Goal: Information Seeking & Learning: Learn about a topic

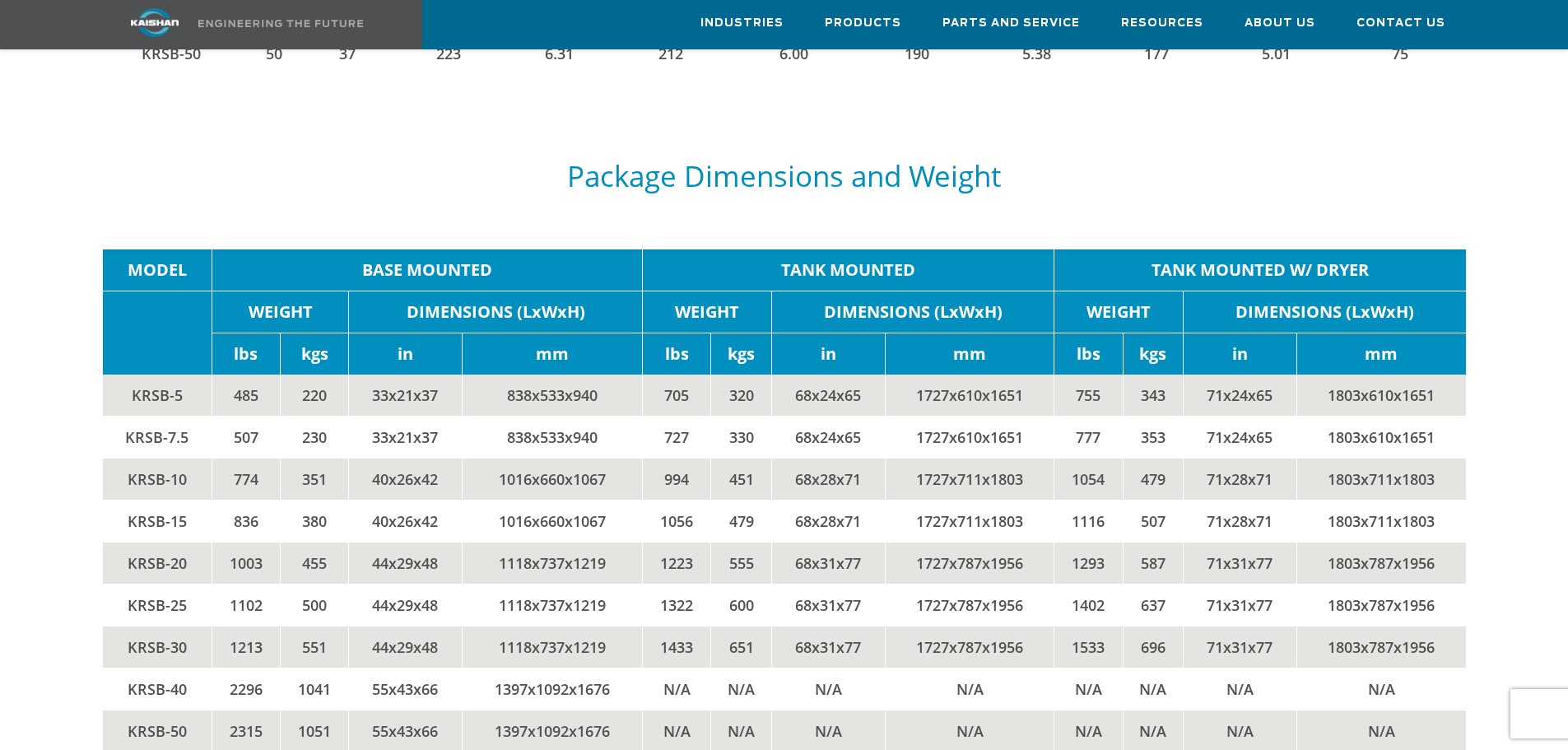
scroll to position [3458, 0]
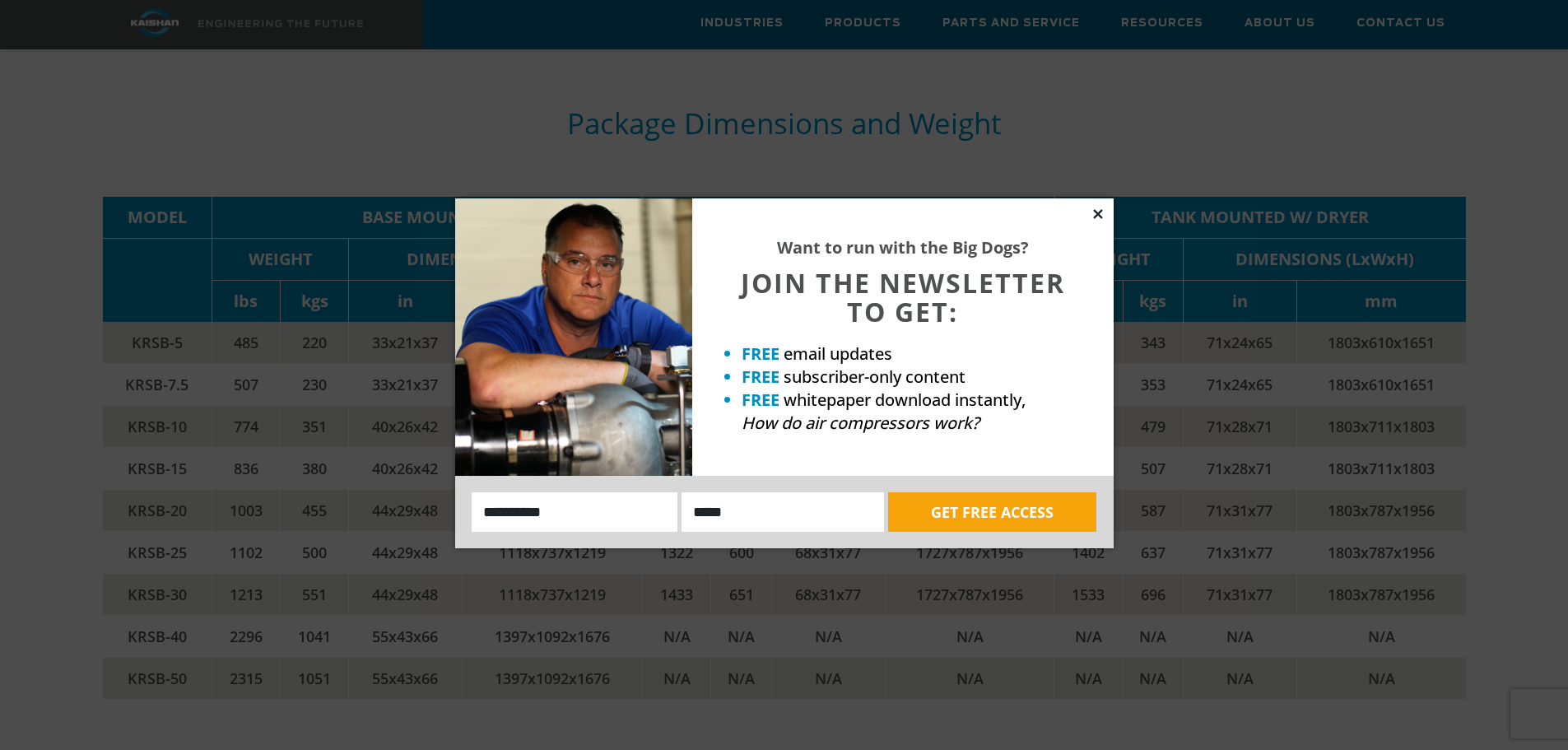
click at [1097, 208] on icon at bounding box center [1098, 214] width 15 height 15
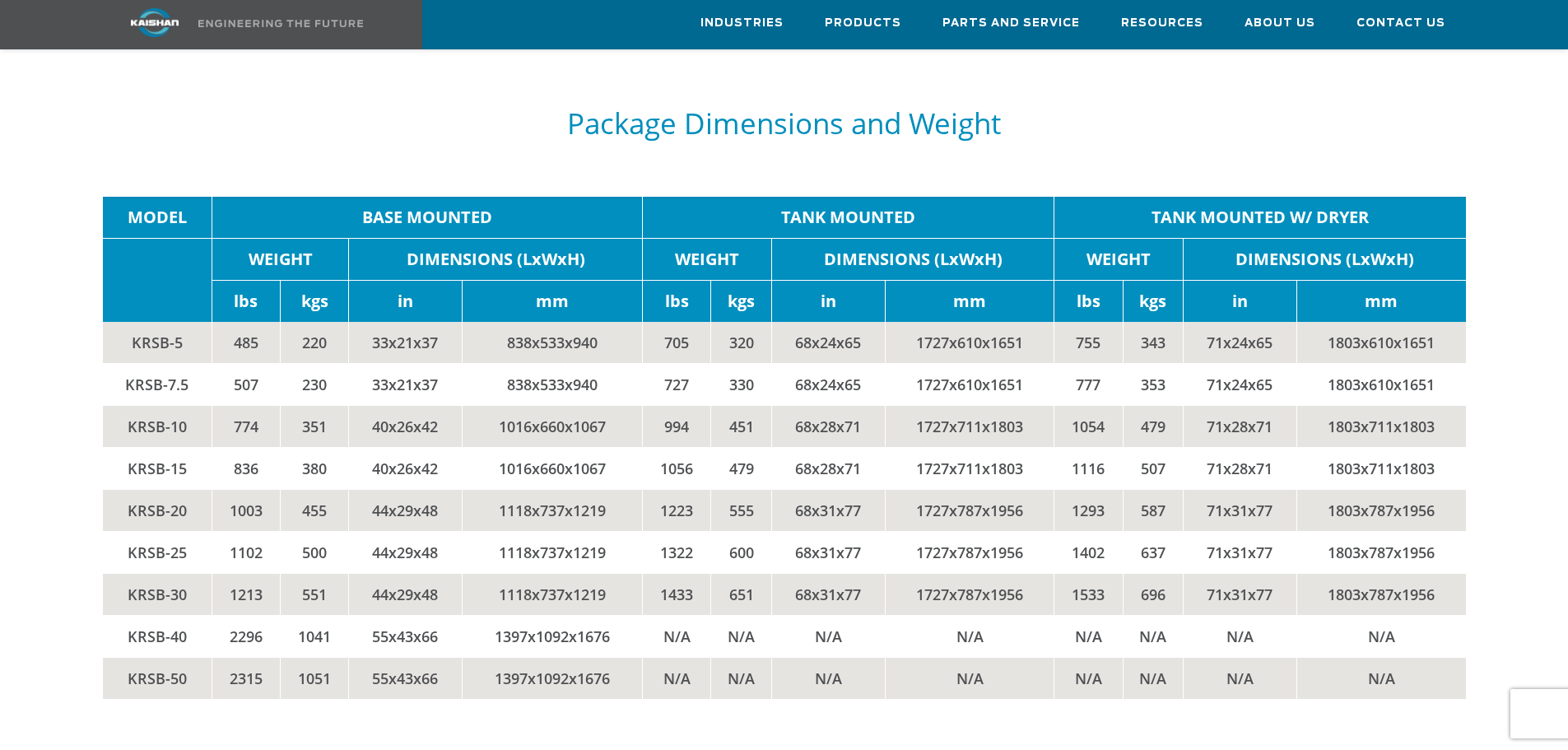
click at [153, 365] on td "KRSB-7.5" at bounding box center [157, 384] width 109 height 42
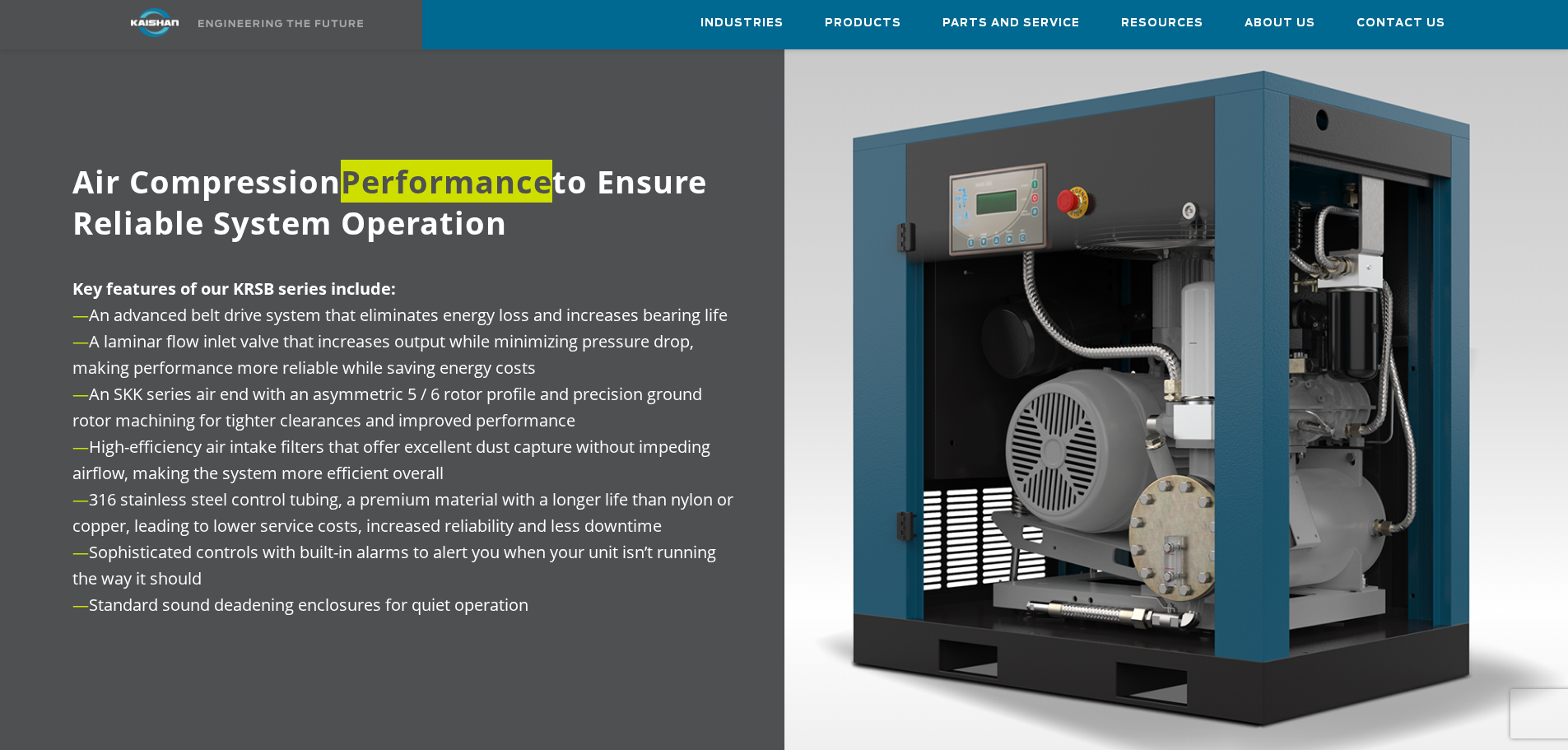
scroll to position [1976, 0]
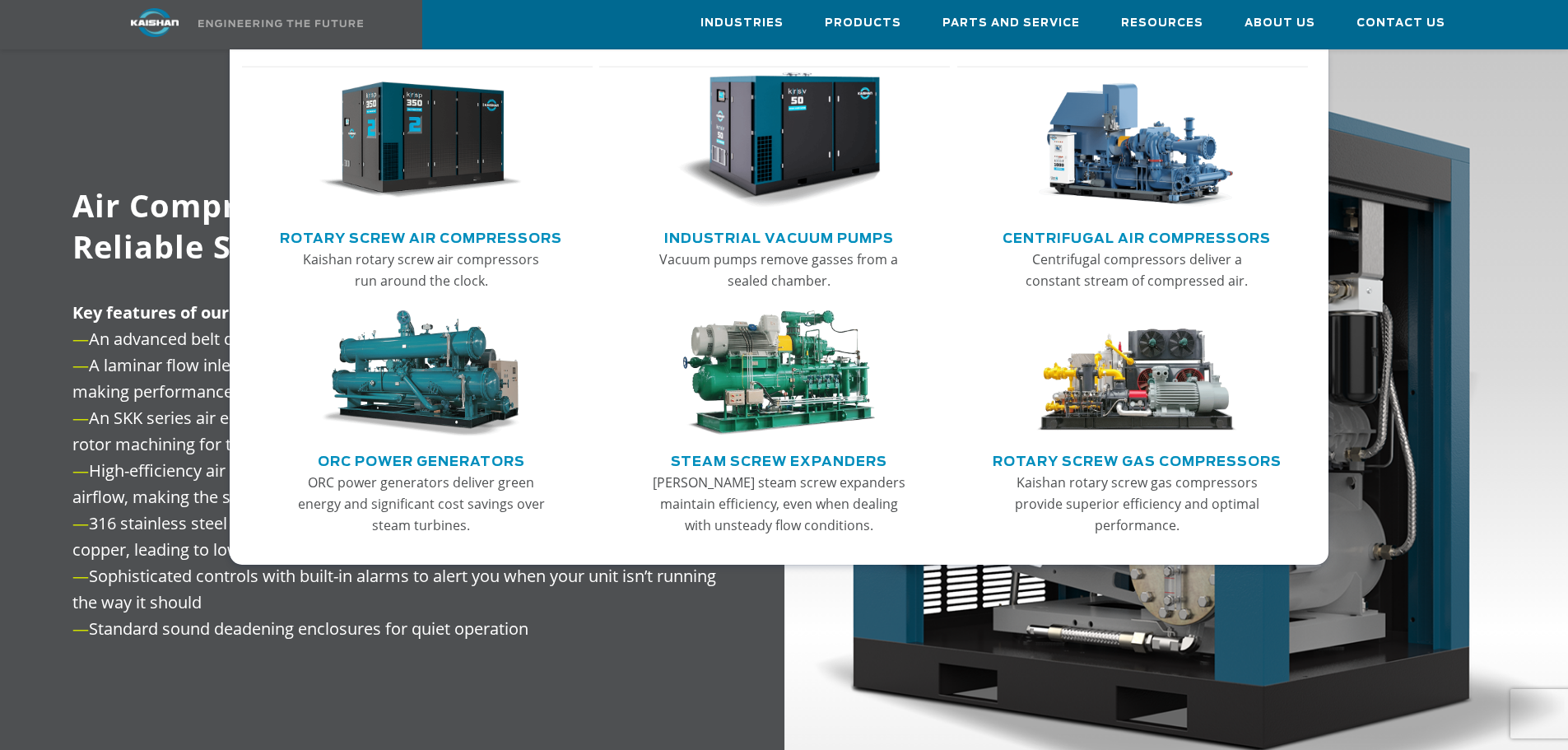
click at [427, 235] on link "Rotary Screw Air Compressors" at bounding box center [421, 235] width 283 height 25
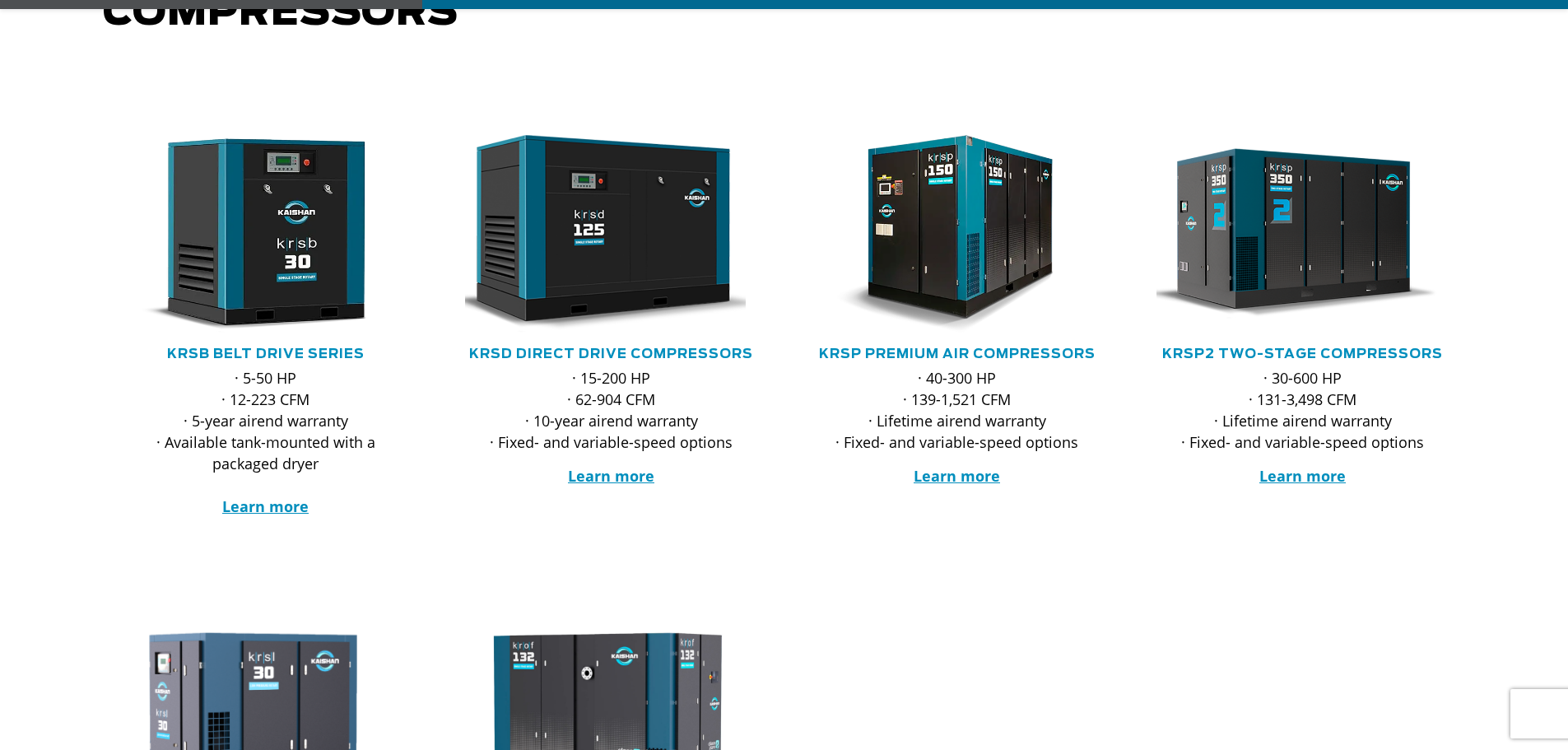
scroll to position [329, 0]
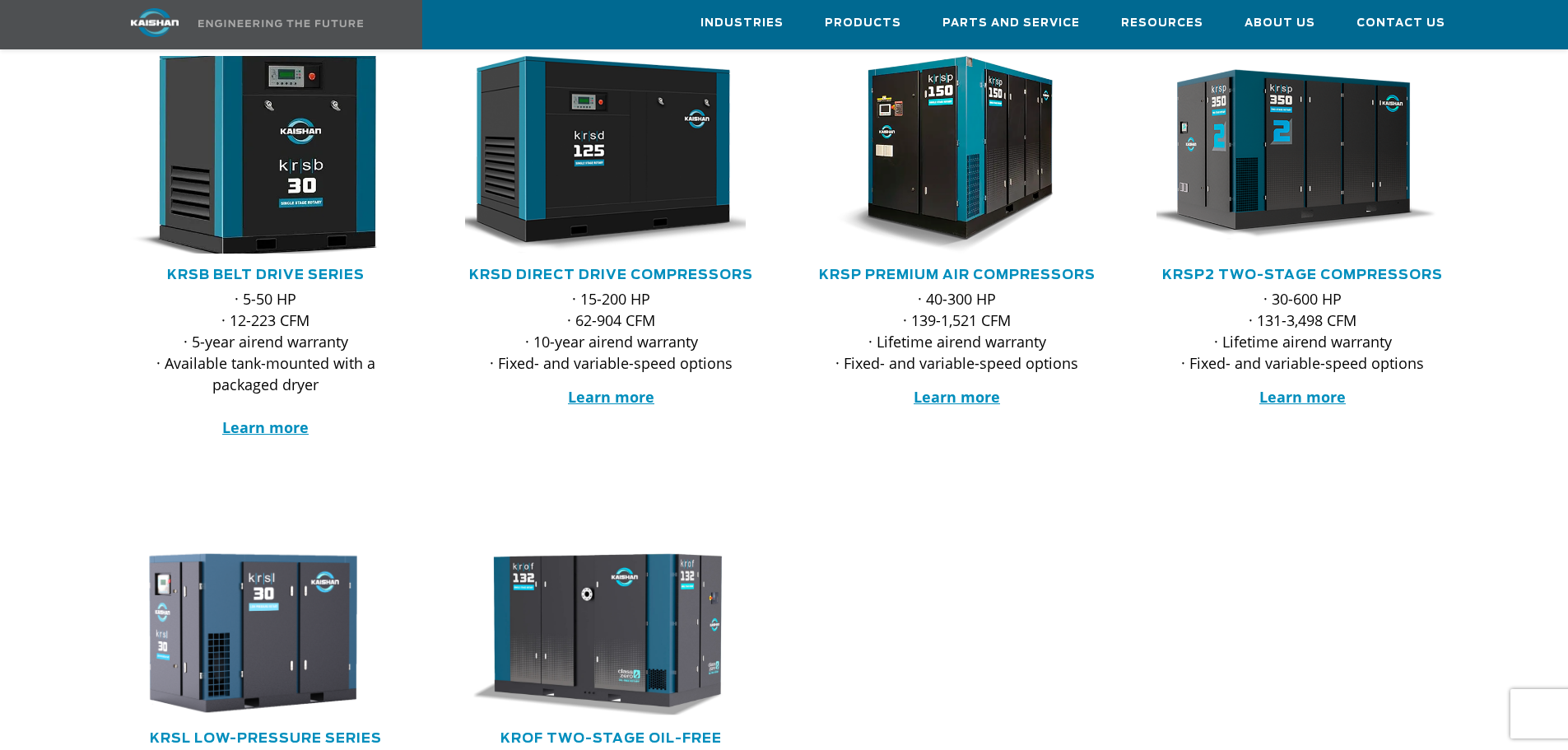
click at [278, 224] on img at bounding box center [253, 155] width 323 height 217
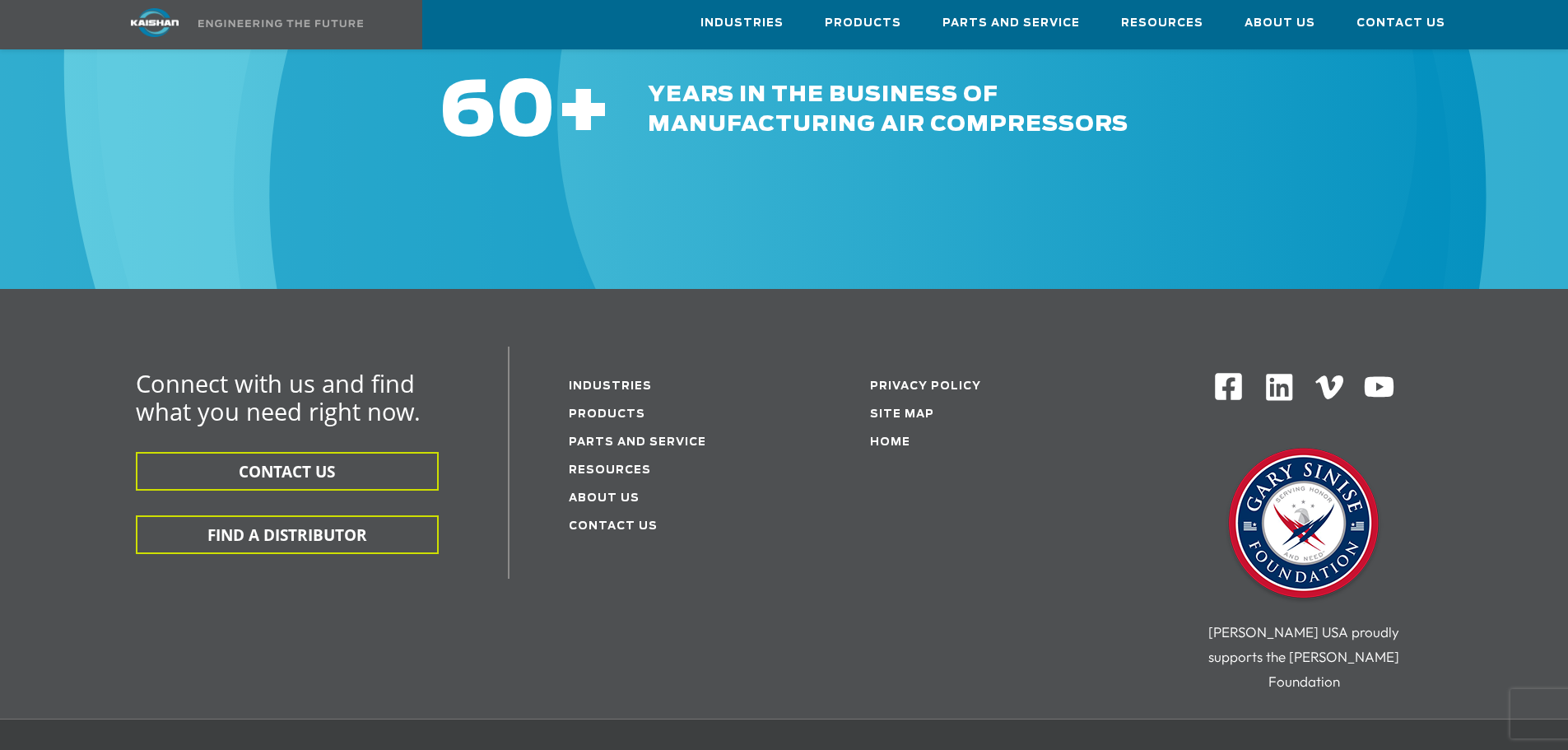
scroll to position [5105, 0]
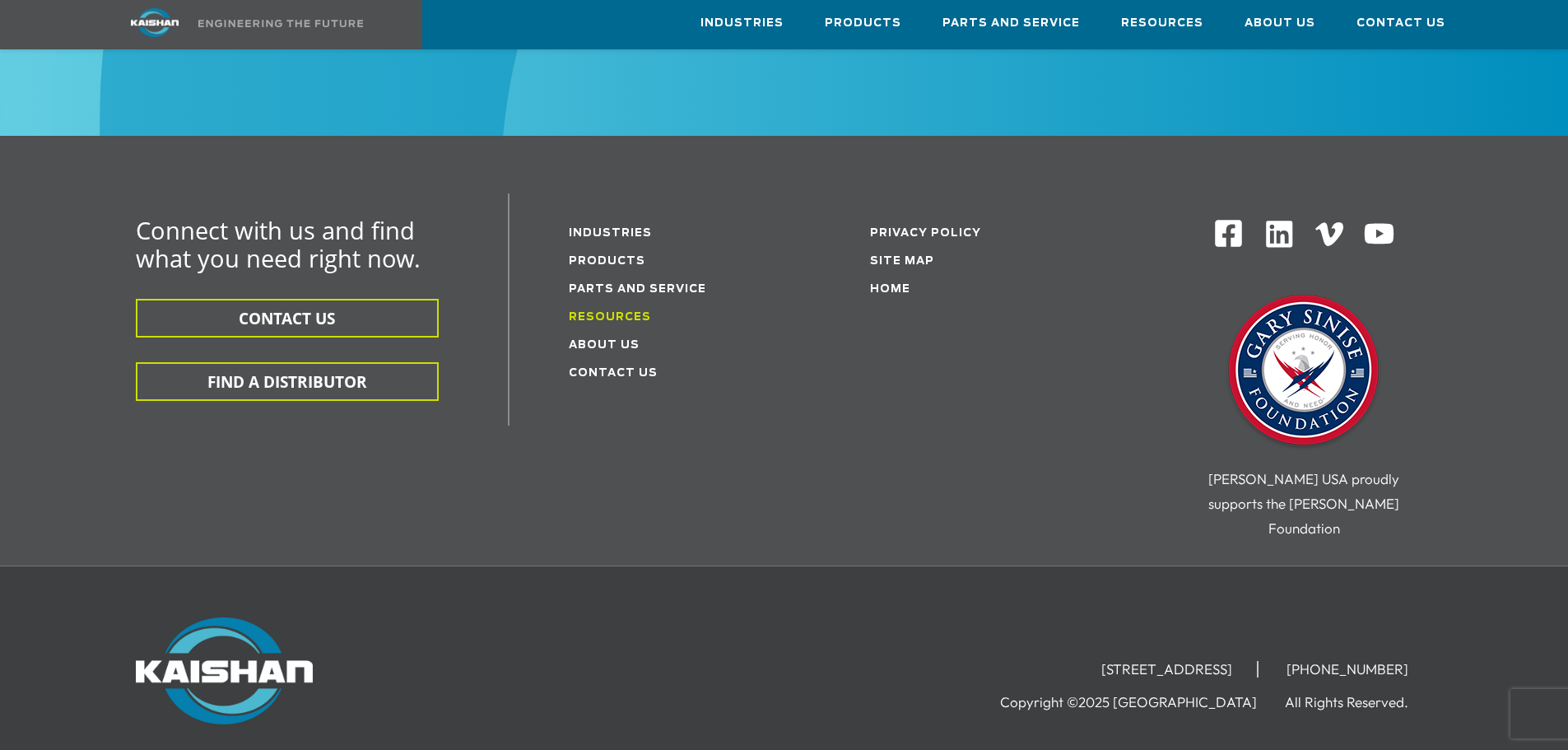
click at [593, 312] on link "Resources" at bounding box center [610, 317] width 83 height 11
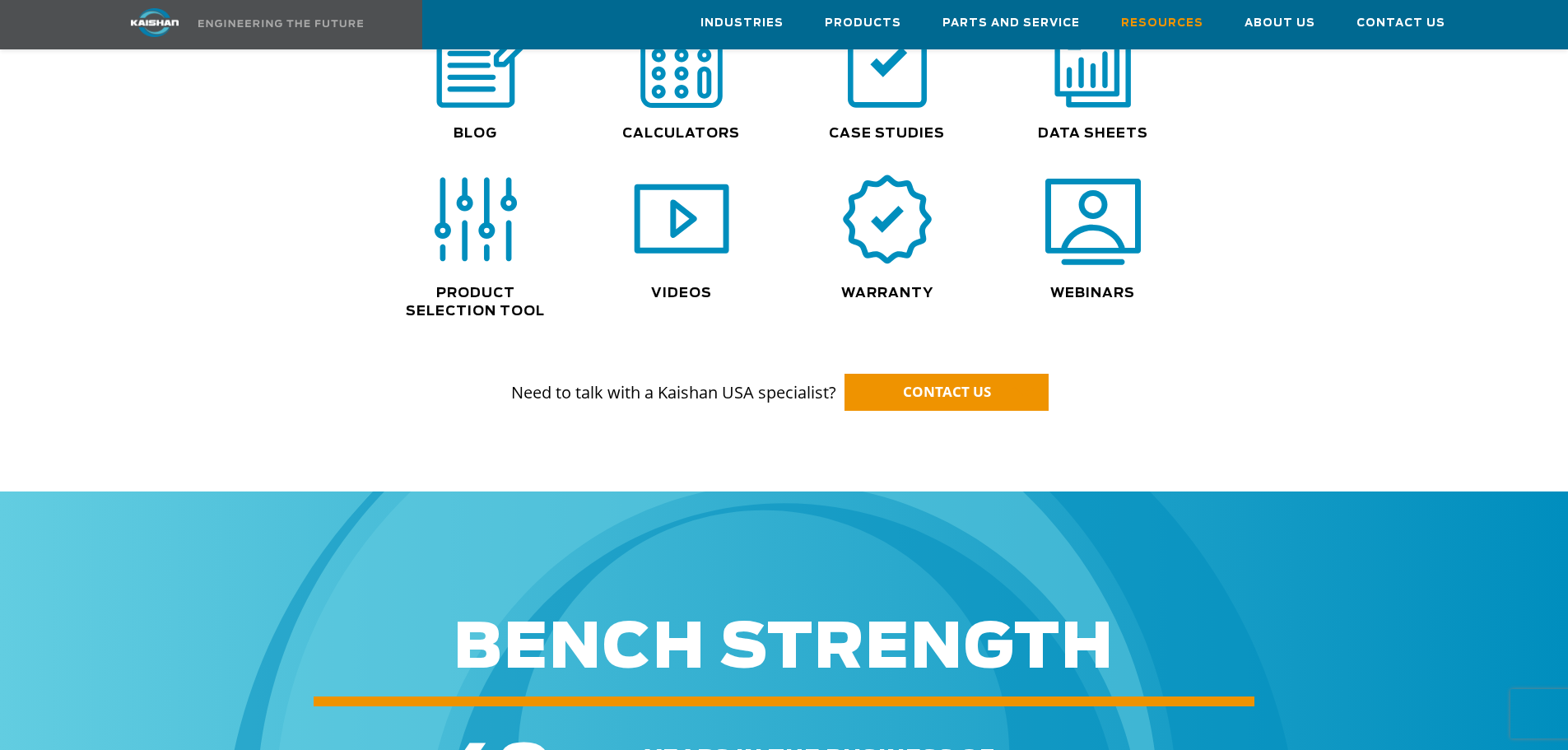
scroll to position [1153, 0]
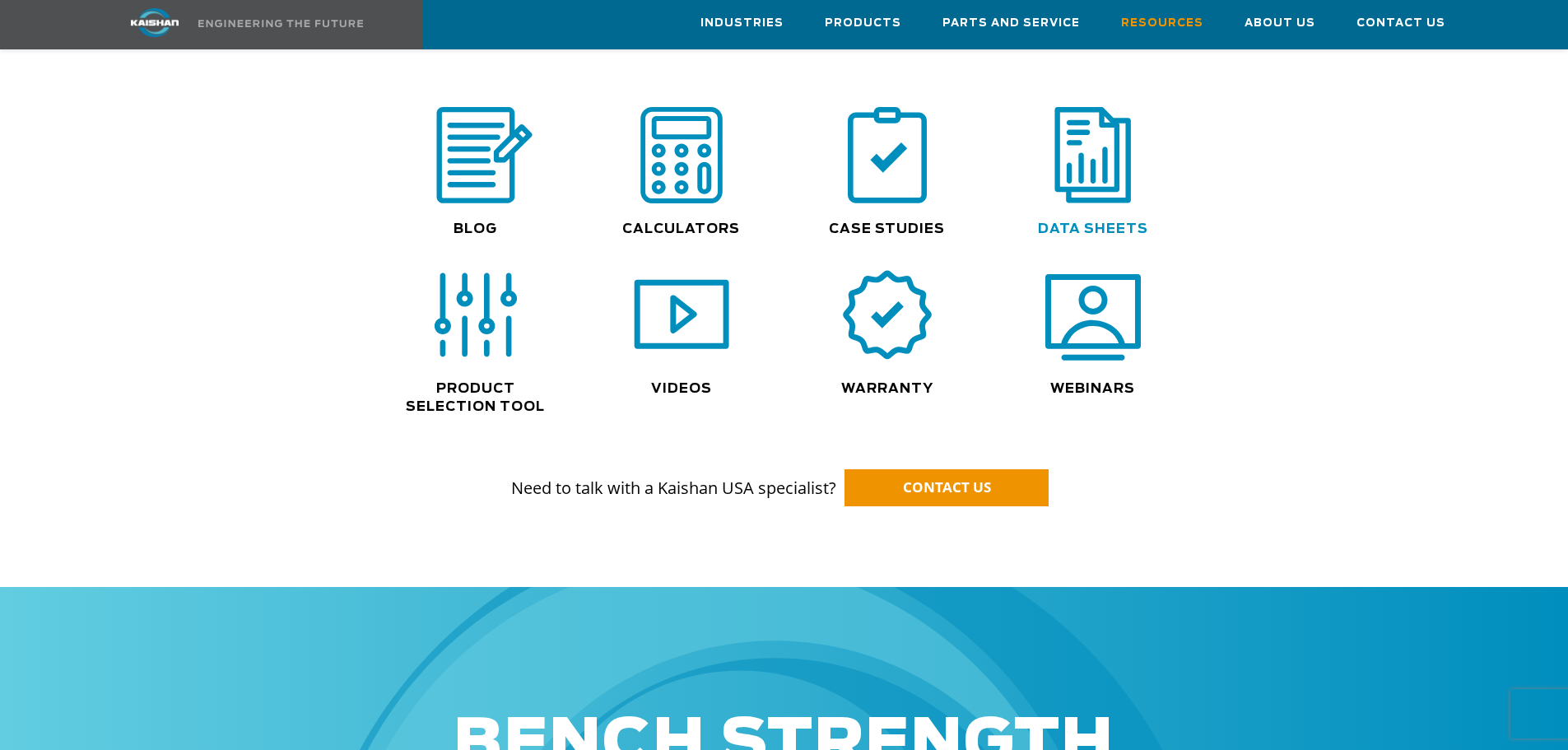
click at [1099, 223] on link "Data Sheets" at bounding box center [1093, 229] width 110 height 13
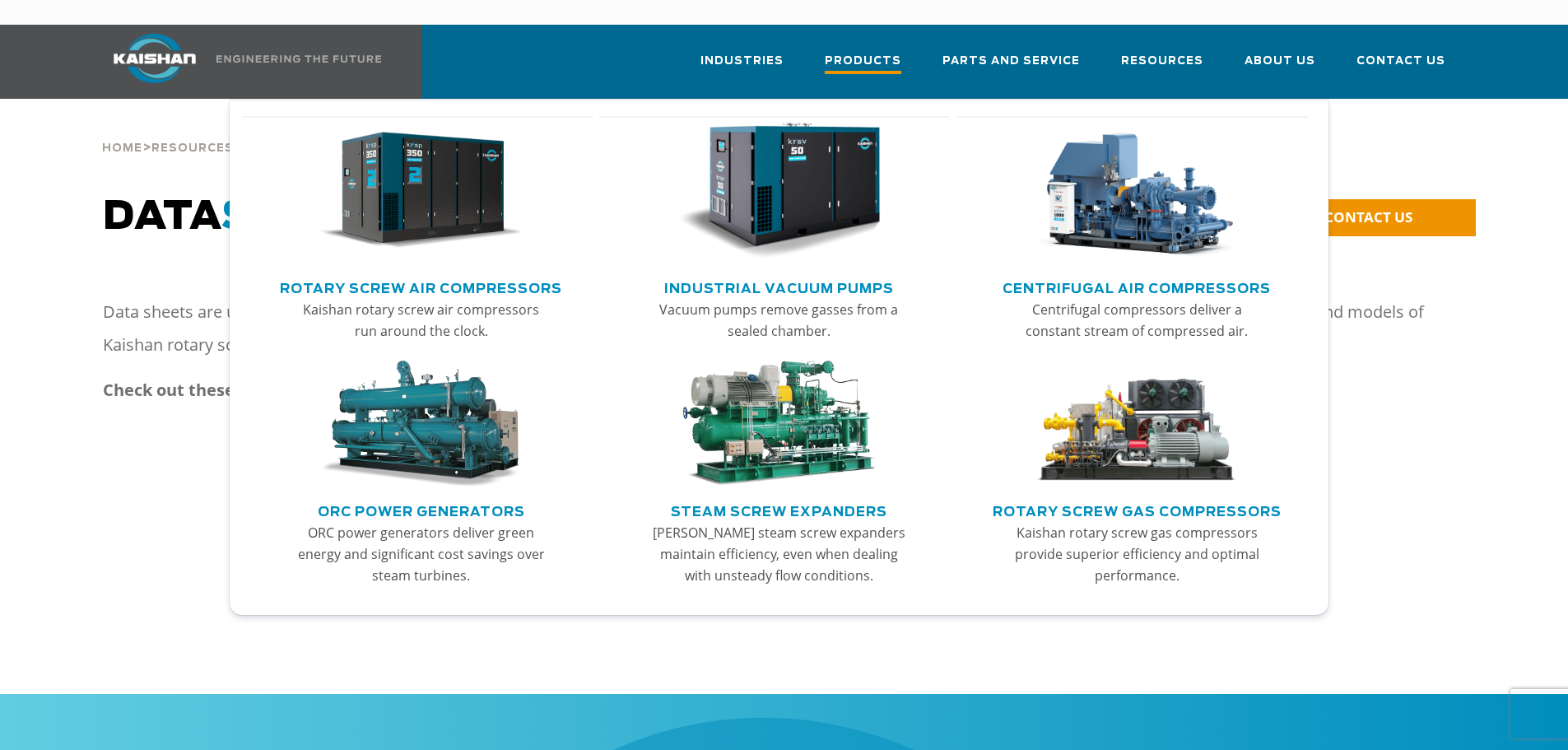
drag, startPoint x: 893, startPoint y: 31, endPoint x: 877, endPoint y: 32, distance: 16.0
click at [891, 52] on span "Products" at bounding box center [864, 63] width 76 height 22
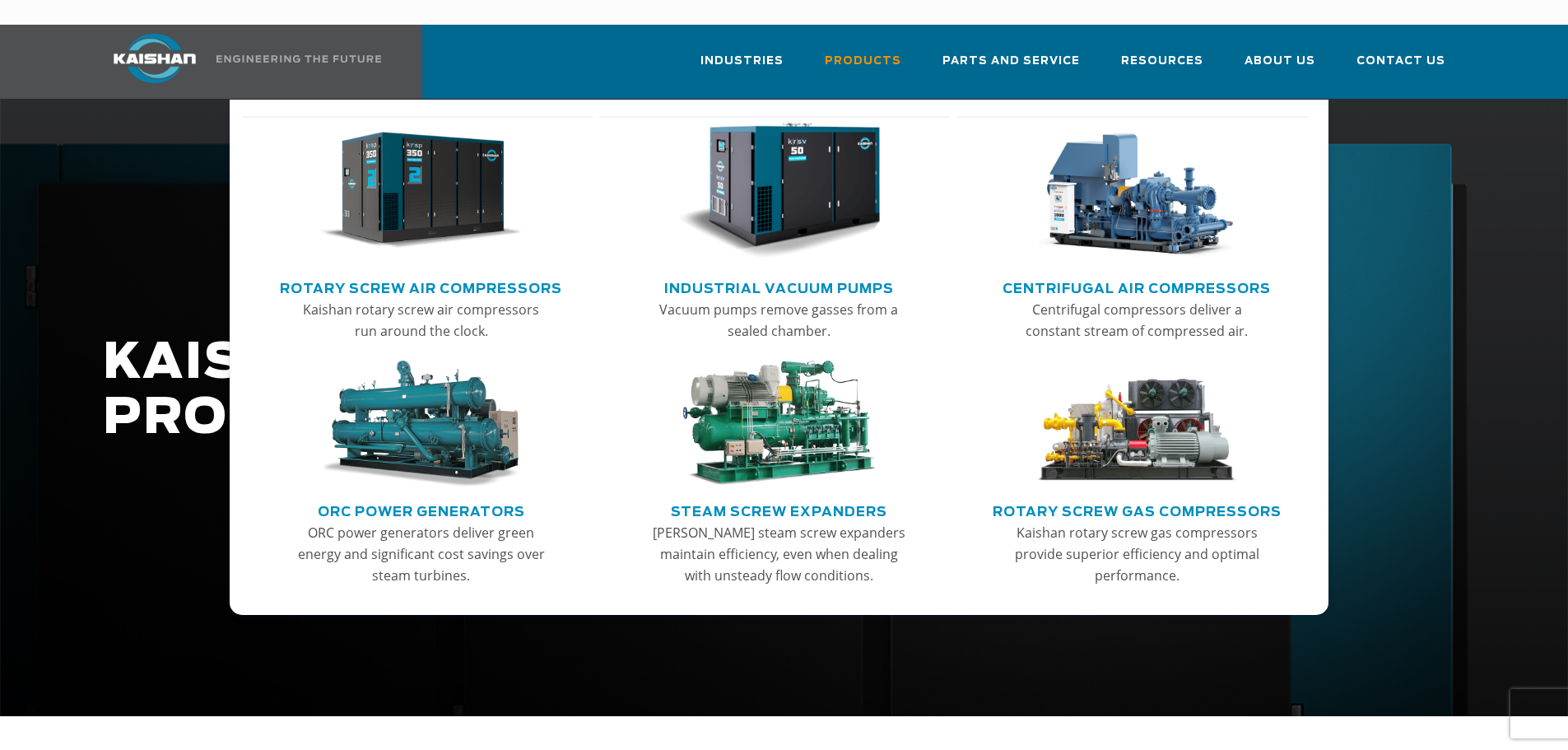
click at [419, 275] on link "Rotary Screw Air Compressors" at bounding box center [421, 286] width 283 height 25
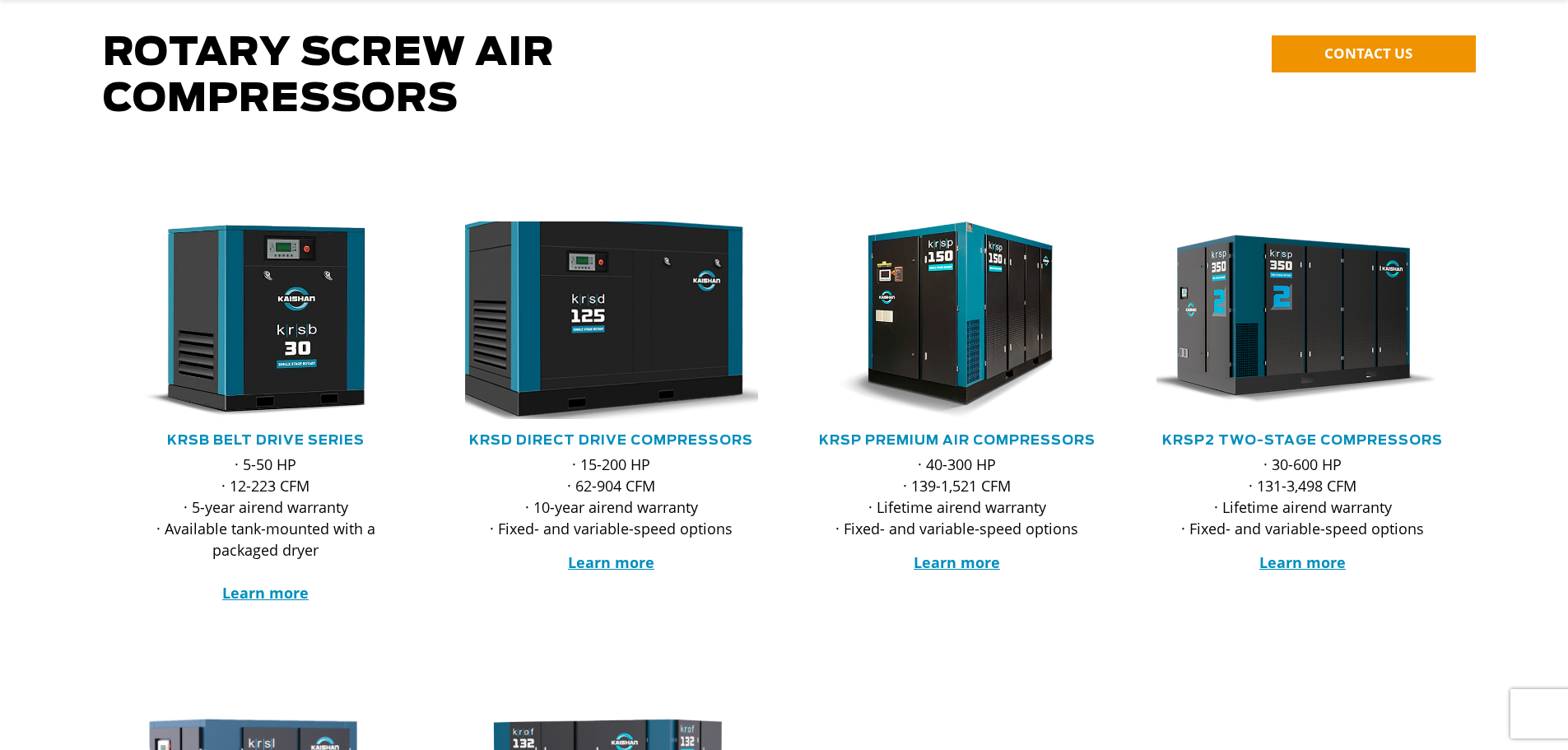
scroll to position [165, 0]
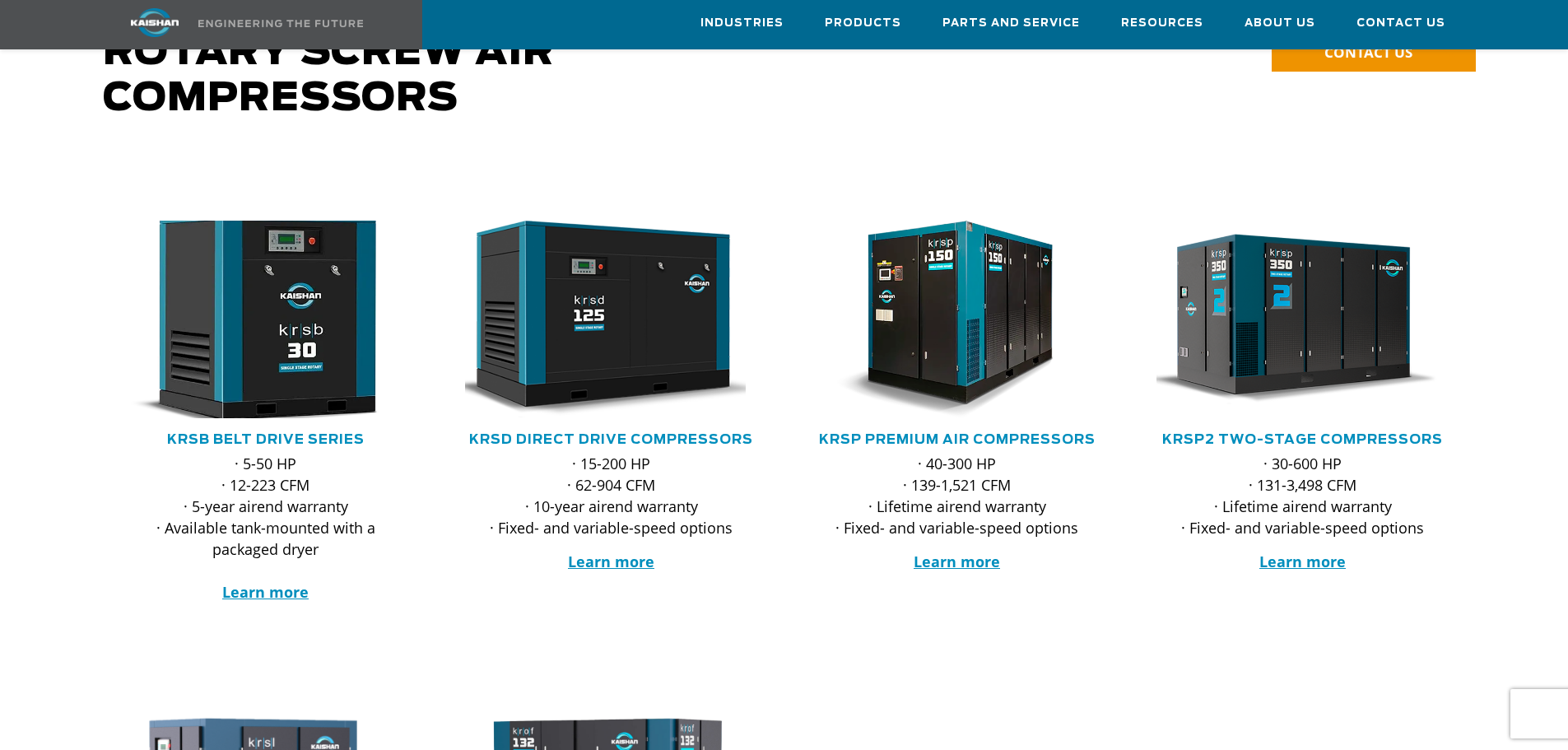
click at [276, 335] on img at bounding box center [253, 319] width 323 height 217
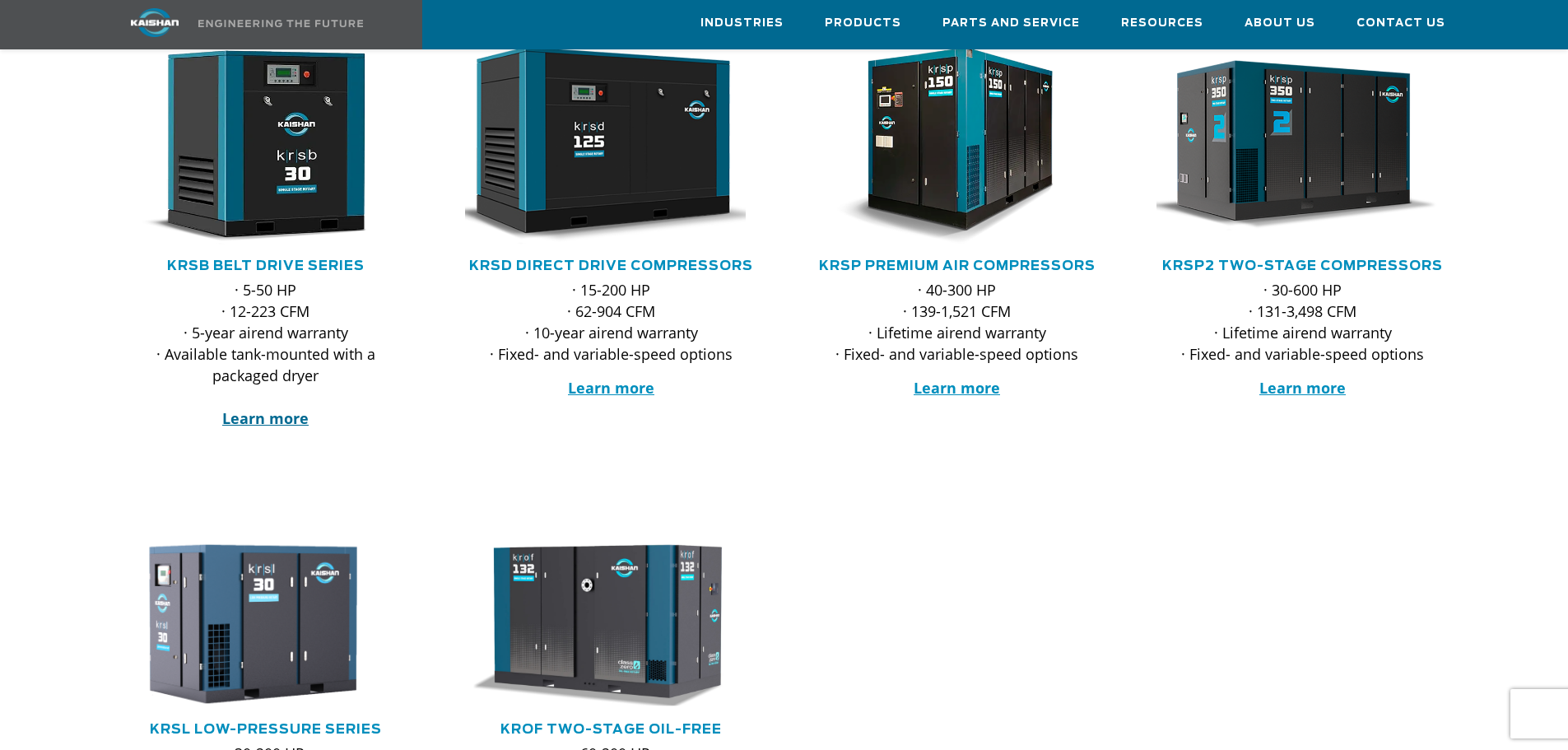
scroll to position [412, 0]
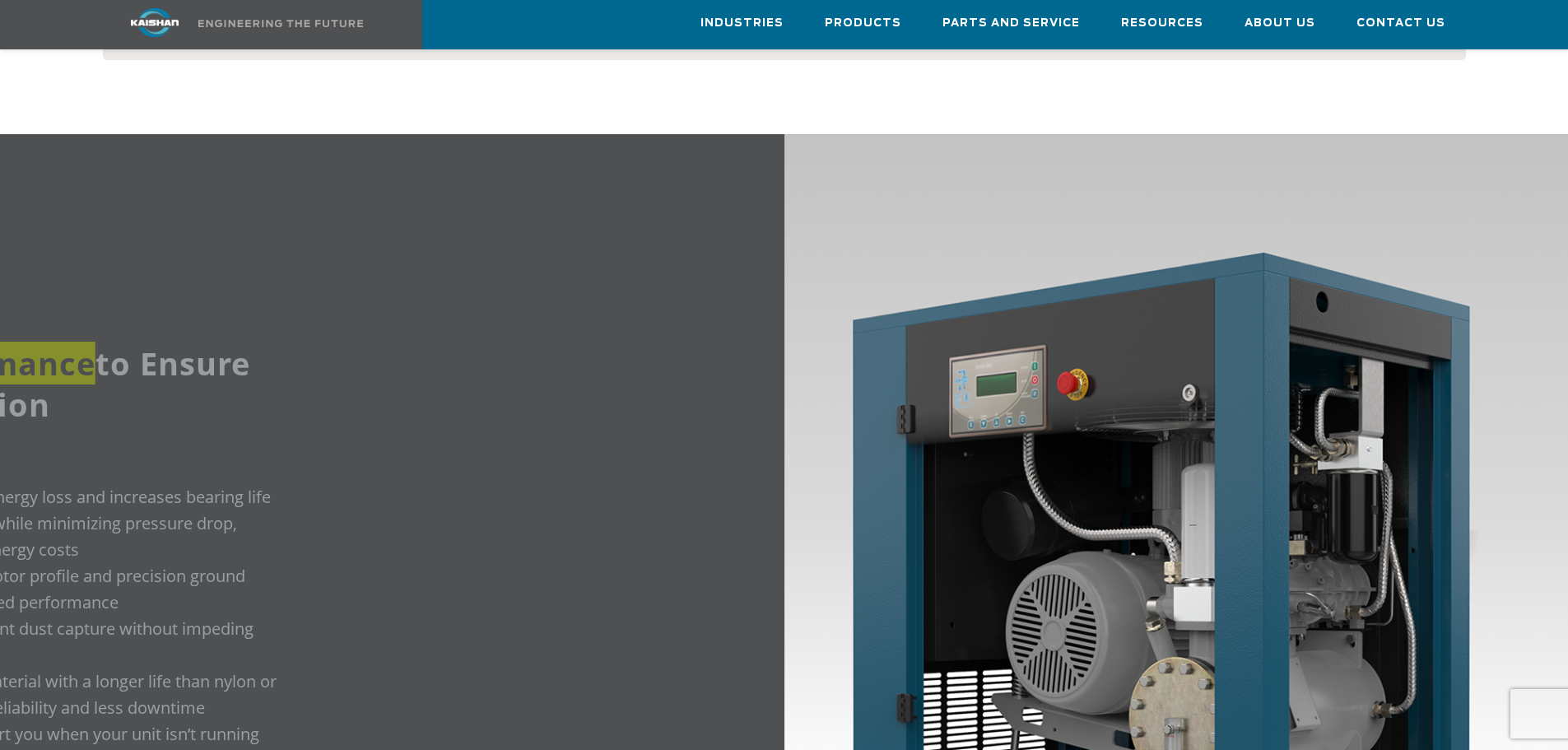
scroll to position [1812, 0]
